Goal: Task Accomplishment & Management: Use online tool/utility

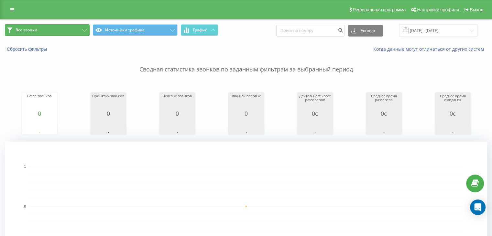
click at [65, 31] on button "Все звонки" at bounding box center [47, 30] width 85 height 12
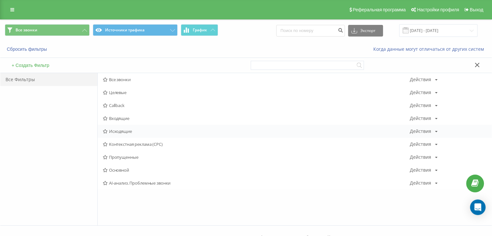
click at [115, 128] on div "Исходящие Действия Редактировать Копировать Удалить По умолчанию Поделиться" at bounding box center [295, 131] width 394 height 13
click at [122, 129] on span "Исходящие" at bounding box center [256, 131] width 307 height 5
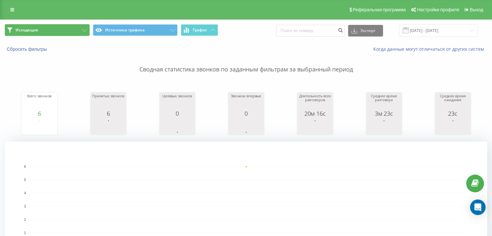
click at [70, 28] on button "Исходящие" at bounding box center [47, 30] width 85 height 12
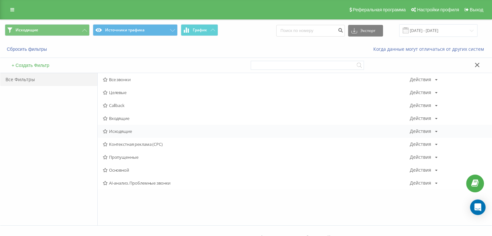
click at [128, 128] on div "Исходящие Действия Редактировать Копировать Удалить По умолчанию Поделиться" at bounding box center [295, 131] width 394 height 13
click at [105, 132] on icon at bounding box center [105, 131] width 5 height 4
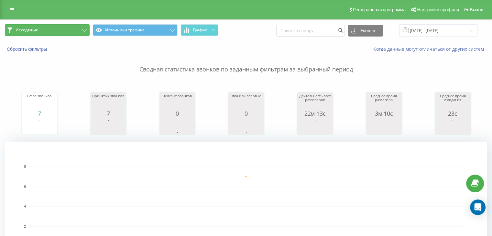
click at [71, 34] on button "Исходящие" at bounding box center [47, 30] width 85 height 12
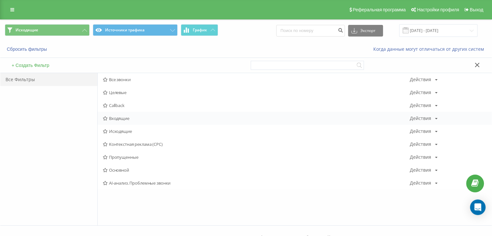
click at [135, 117] on span "Входящие" at bounding box center [256, 118] width 307 height 5
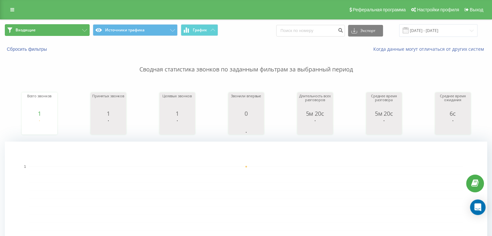
click at [57, 27] on button "Входящие" at bounding box center [47, 30] width 85 height 12
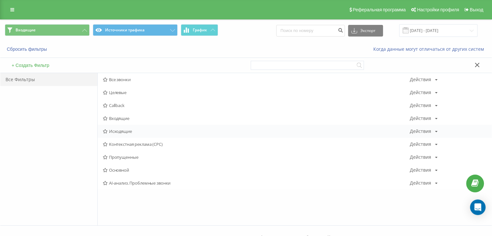
click at [133, 132] on span "Исходящие" at bounding box center [256, 131] width 307 height 5
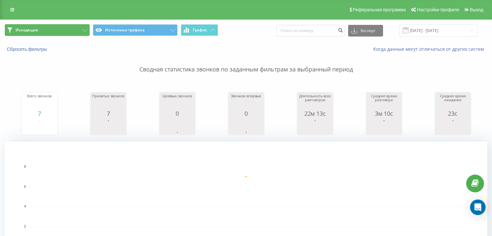
click at [72, 32] on button "Исходящие" at bounding box center [47, 30] width 85 height 12
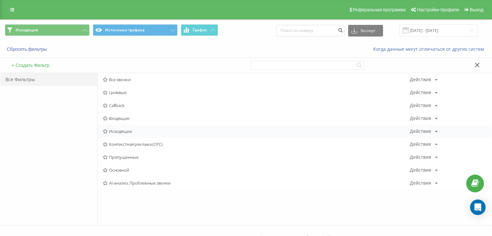
click at [116, 134] on div "Исходящие Действия Редактировать Копировать Удалить По умолчанию Поделиться" at bounding box center [295, 131] width 394 height 13
click at [115, 133] on span "Исходящие" at bounding box center [256, 131] width 307 height 5
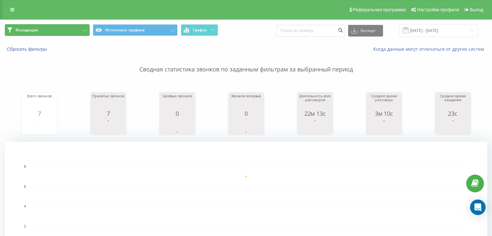
click at [63, 29] on button "Исходящие" at bounding box center [47, 30] width 85 height 12
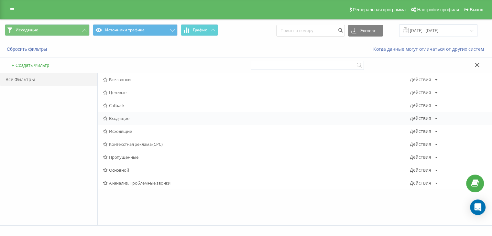
click at [113, 114] on div "Входящие Действия Редактировать Копировать Удалить По умолчанию Поделиться" at bounding box center [295, 118] width 394 height 13
click at [114, 116] on span "Входящие" at bounding box center [256, 118] width 307 height 5
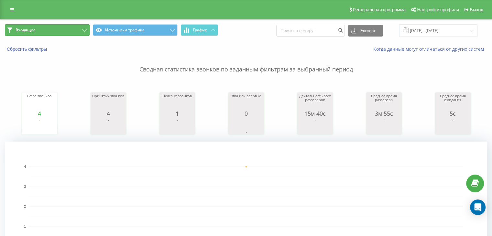
click at [65, 30] on button "Входящие" at bounding box center [47, 30] width 85 height 12
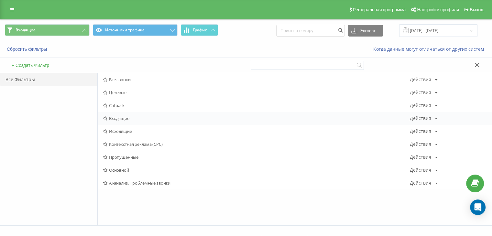
click at [132, 118] on span "Входящие" at bounding box center [256, 118] width 307 height 5
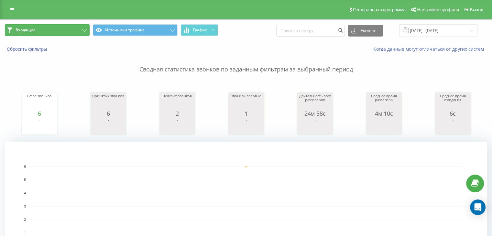
click at [70, 29] on button "Входящие" at bounding box center [47, 30] width 85 height 12
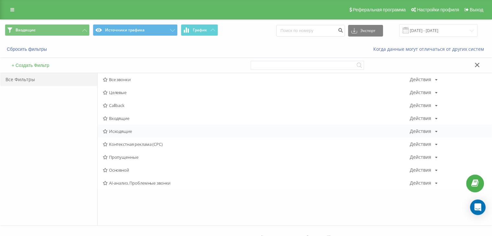
click at [130, 130] on span "Исходящие" at bounding box center [256, 131] width 307 height 5
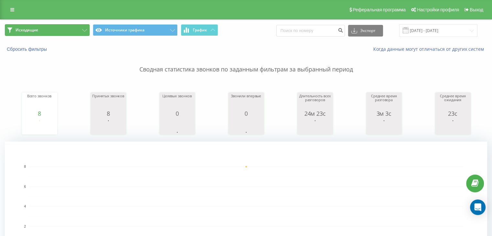
click at [59, 30] on button "Исходящие" at bounding box center [47, 30] width 85 height 12
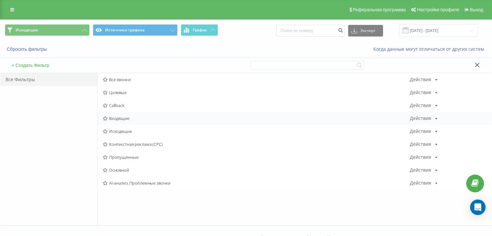
click at [131, 114] on div "Входящие Действия Редактировать Копировать Удалить По умолчанию Поделиться" at bounding box center [295, 118] width 394 height 13
click at [123, 116] on span "Входящие" at bounding box center [256, 118] width 307 height 5
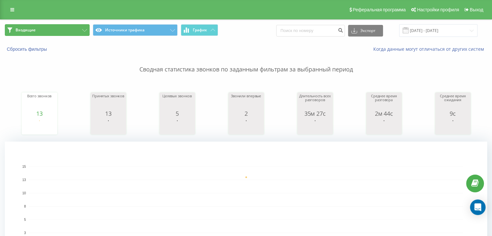
click at [78, 29] on button "Входящие" at bounding box center [47, 30] width 85 height 12
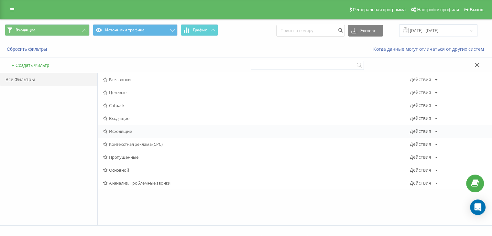
click at [133, 136] on div "Исходящие Действия Редактировать Копировать Удалить По умолчанию Поделиться" at bounding box center [295, 131] width 394 height 13
click at [133, 134] on div "Исходящие Действия Редактировать Копировать Удалить По умолчанию Поделиться" at bounding box center [295, 131] width 394 height 13
click at [130, 133] on span "Исходящие" at bounding box center [256, 131] width 307 height 5
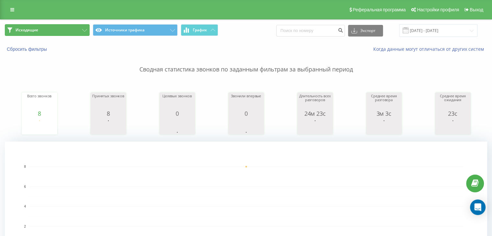
click at [78, 33] on button "Исходящие" at bounding box center [47, 30] width 85 height 12
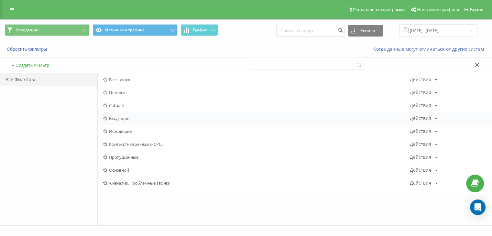
click at [115, 117] on span "Входящие" at bounding box center [256, 118] width 307 height 5
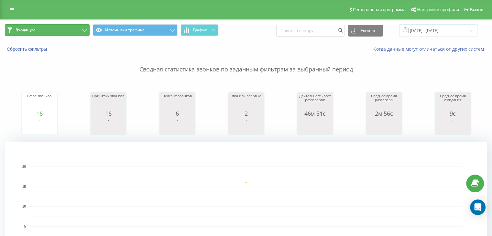
click at [69, 29] on button "Входящие" at bounding box center [47, 30] width 85 height 12
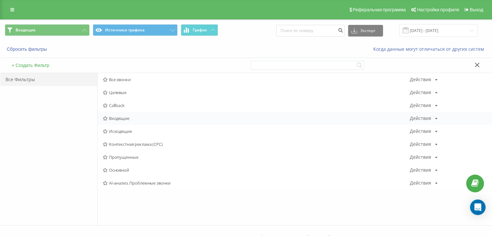
click at [124, 122] on div "Входящие Действия Редактировать Копировать Удалить По умолчанию Поделиться" at bounding box center [295, 118] width 394 height 13
click at [124, 127] on div "Исходящие Действия Редактировать Копировать Удалить По умолчанию Поделиться" at bounding box center [295, 131] width 394 height 13
click at [123, 131] on span "Исходящие" at bounding box center [256, 131] width 307 height 5
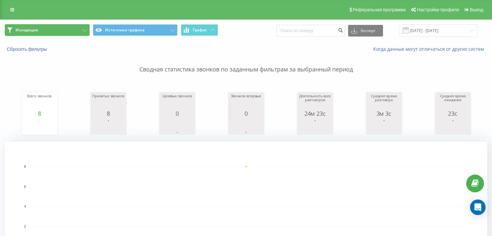
click at [66, 30] on button "Исходящие" at bounding box center [47, 30] width 85 height 12
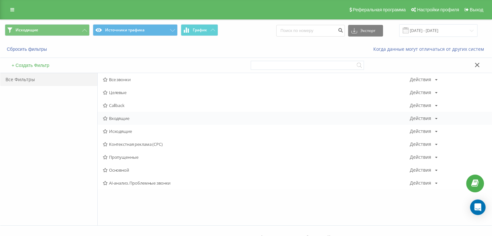
click at [122, 113] on div "Входящие Действия Редактировать Копировать Удалить По умолчанию Поделиться" at bounding box center [295, 118] width 394 height 13
click at [122, 117] on span "Входящие" at bounding box center [256, 118] width 307 height 5
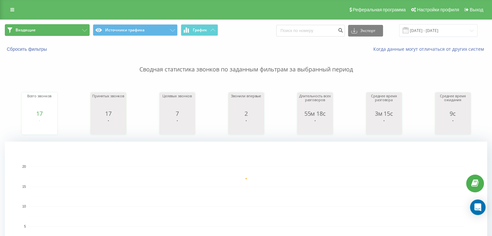
click at [59, 32] on button "Входящие" at bounding box center [47, 30] width 85 height 12
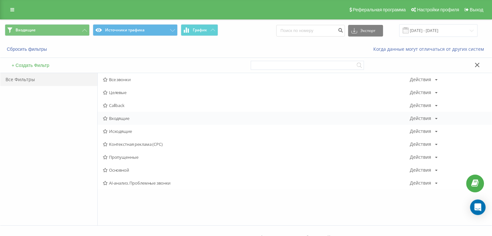
click at [133, 121] on div "Входящие Действия Редактировать Копировать Удалить По умолчанию Поделиться" at bounding box center [295, 118] width 394 height 13
click at [134, 118] on span "Входящие" at bounding box center [256, 118] width 307 height 5
